Goal: Information Seeking & Learning: Understand process/instructions

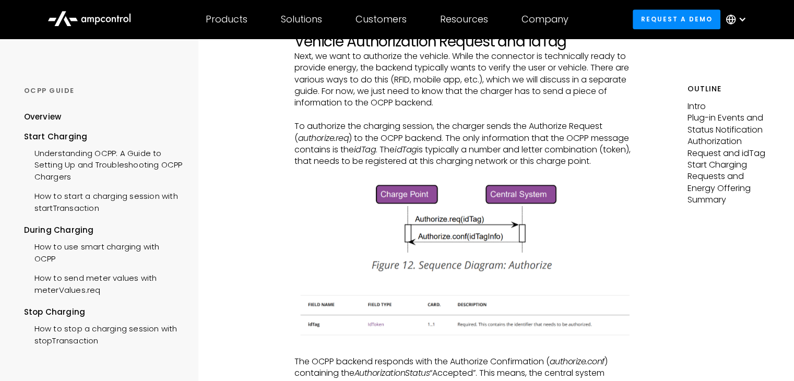
scroll to position [1201, 0]
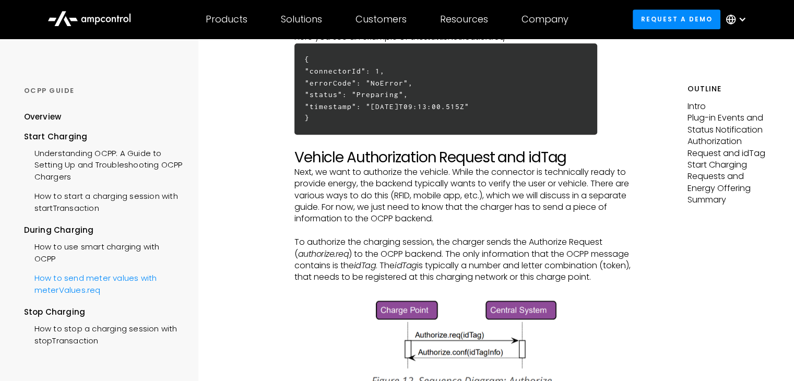
click at [121, 280] on div "How to send meter values with meterValues.req" at bounding box center [103, 282] width 159 height 31
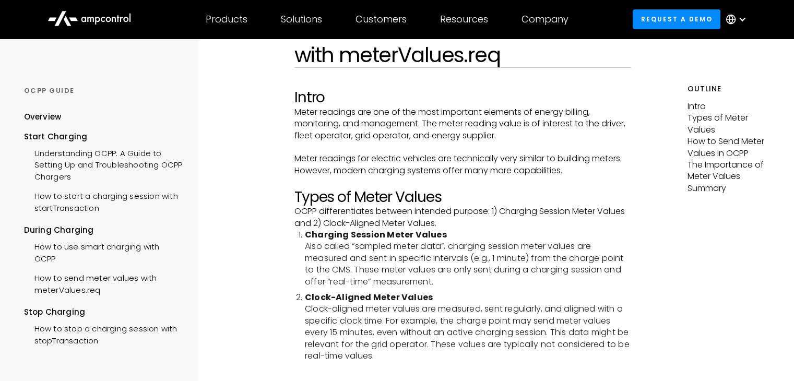
scroll to position [104, 0]
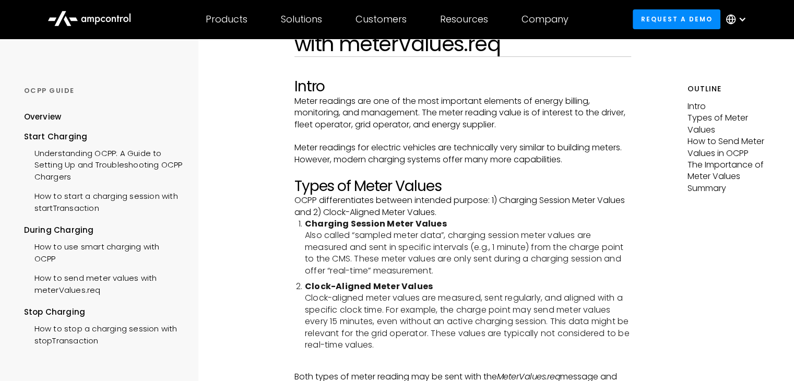
click at [457, 142] on p "‍" at bounding box center [463, 136] width 337 height 11
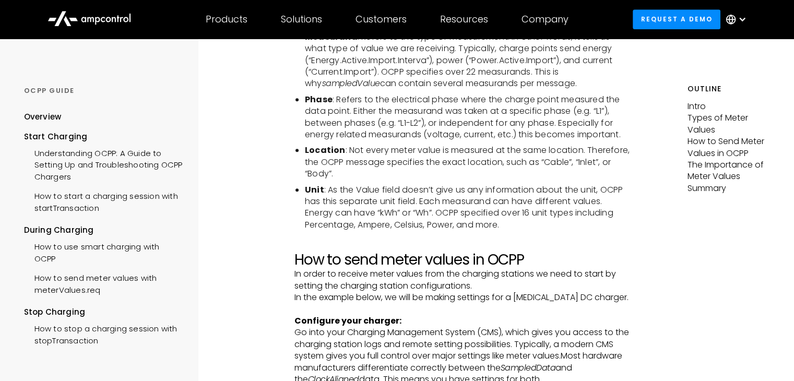
scroll to position [1306, 0]
